Goal: Find contact information: Find contact information

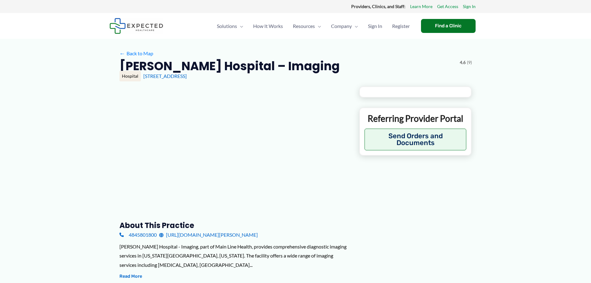
type input "**********"
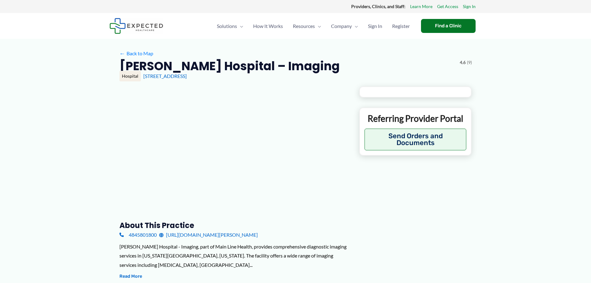
type input "**********"
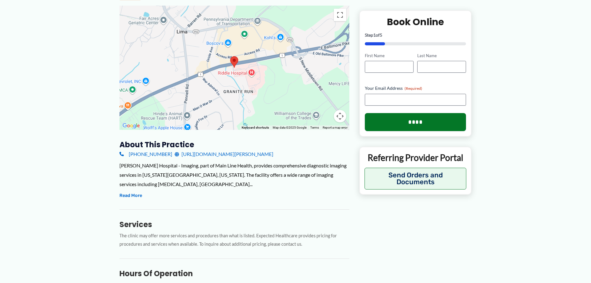
scroll to position [124, 0]
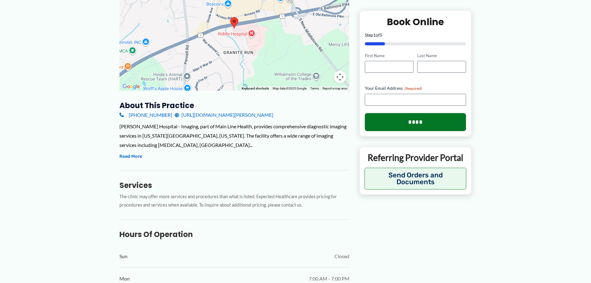
click at [273, 116] on link "[URL][DOMAIN_NAME][PERSON_NAME]" at bounding box center [224, 114] width 99 height 9
